Goal: Task Accomplishment & Management: Use online tool/utility

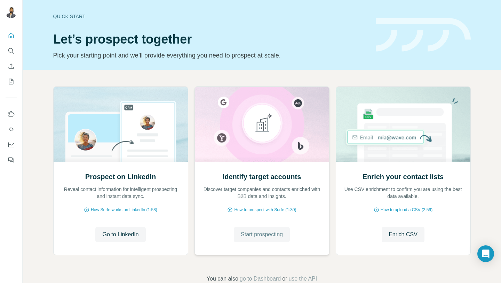
click at [270, 235] on span "Start prospecting" at bounding box center [262, 234] width 42 height 8
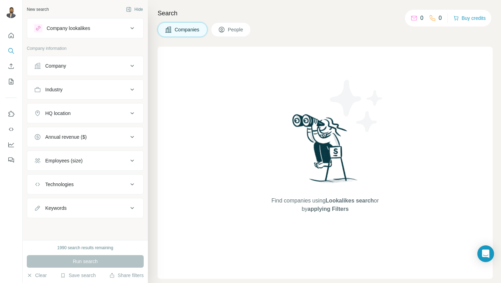
click at [230, 27] on span "People" at bounding box center [236, 29] width 16 height 7
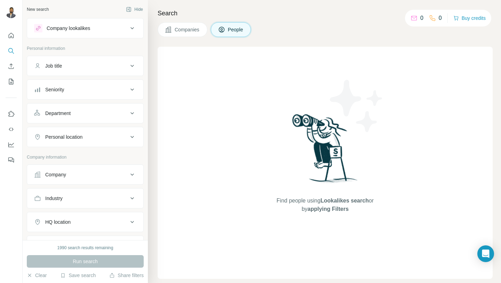
click at [95, 257] on div "Run search" at bounding box center [85, 261] width 117 height 13
click at [95, 263] on div "Run search" at bounding box center [85, 261] width 117 height 13
click at [29, 268] on div "1990 search results remaining Run search Clear Save search Share filters" at bounding box center [85, 261] width 125 height 43
click at [33, 275] on button "Clear" at bounding box center [37, 274] width 20 height 7
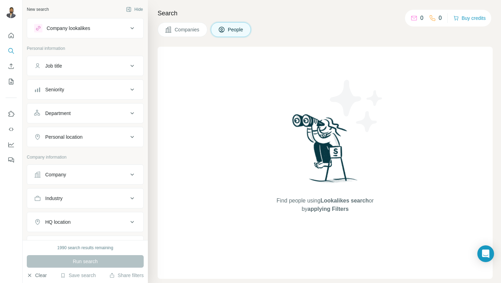
click at [33, 275] on button "Clear" at bounding box center [37, 274] width 20 height 7
